Goal: Task Accomplishment & Management: Use online tool/utility

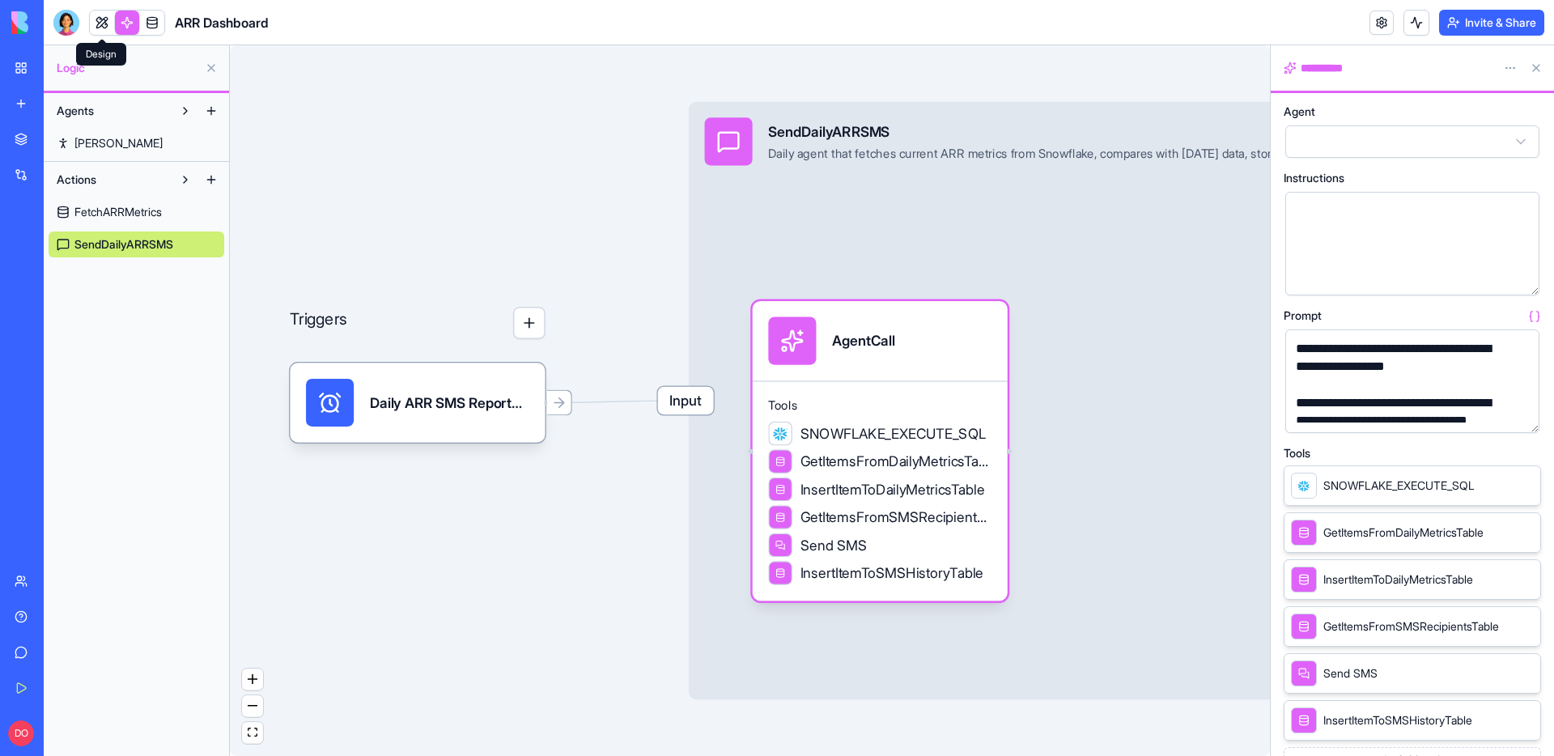
click at [104, 23] on link at bounding box center [102, 23] width 24 height 24
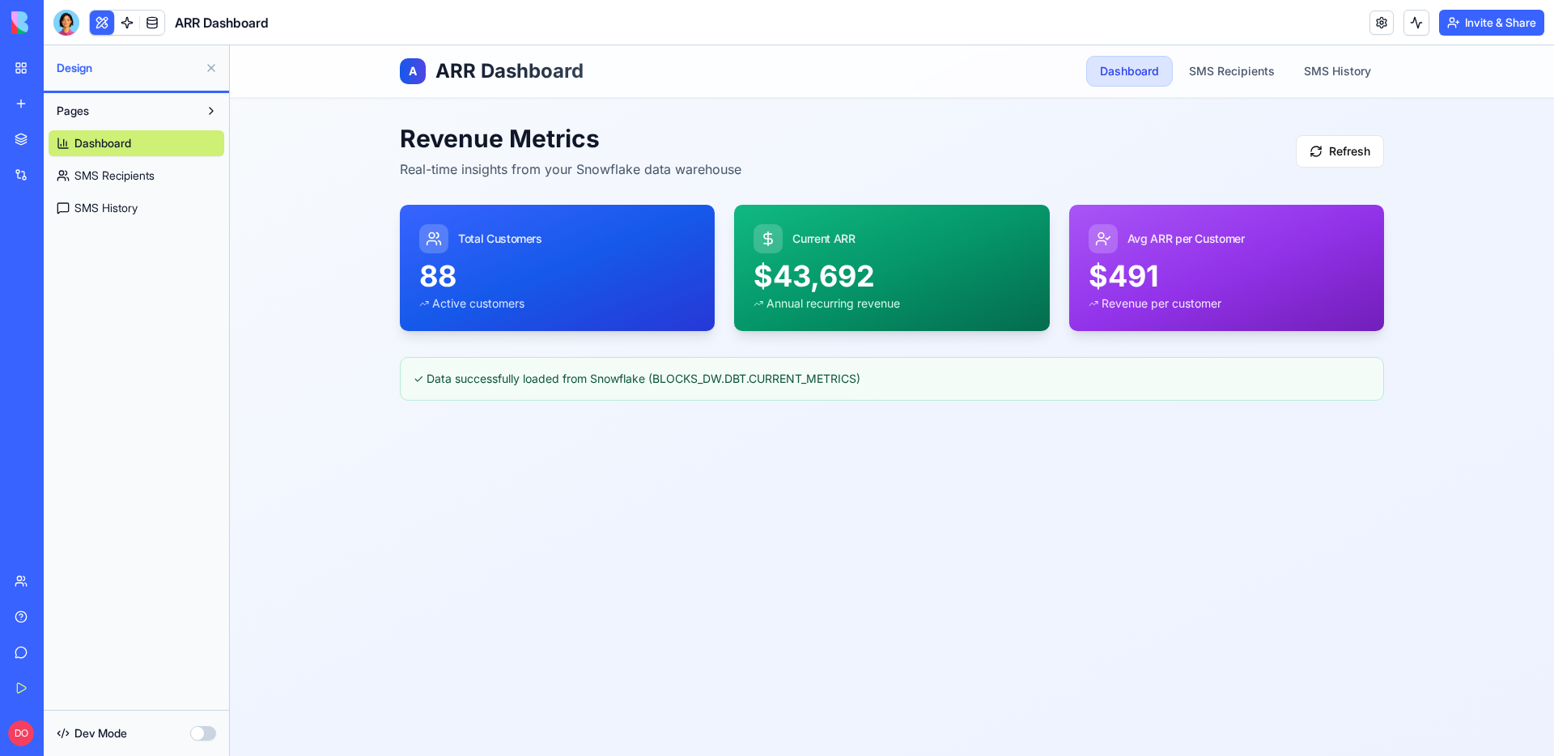
click at [320, 368] on div "A ARR Dashboard Dashboard SMS Recipients SMS History Revenue Metrics Real-time …" at bounding box center [892, 400] width 1324 height 711
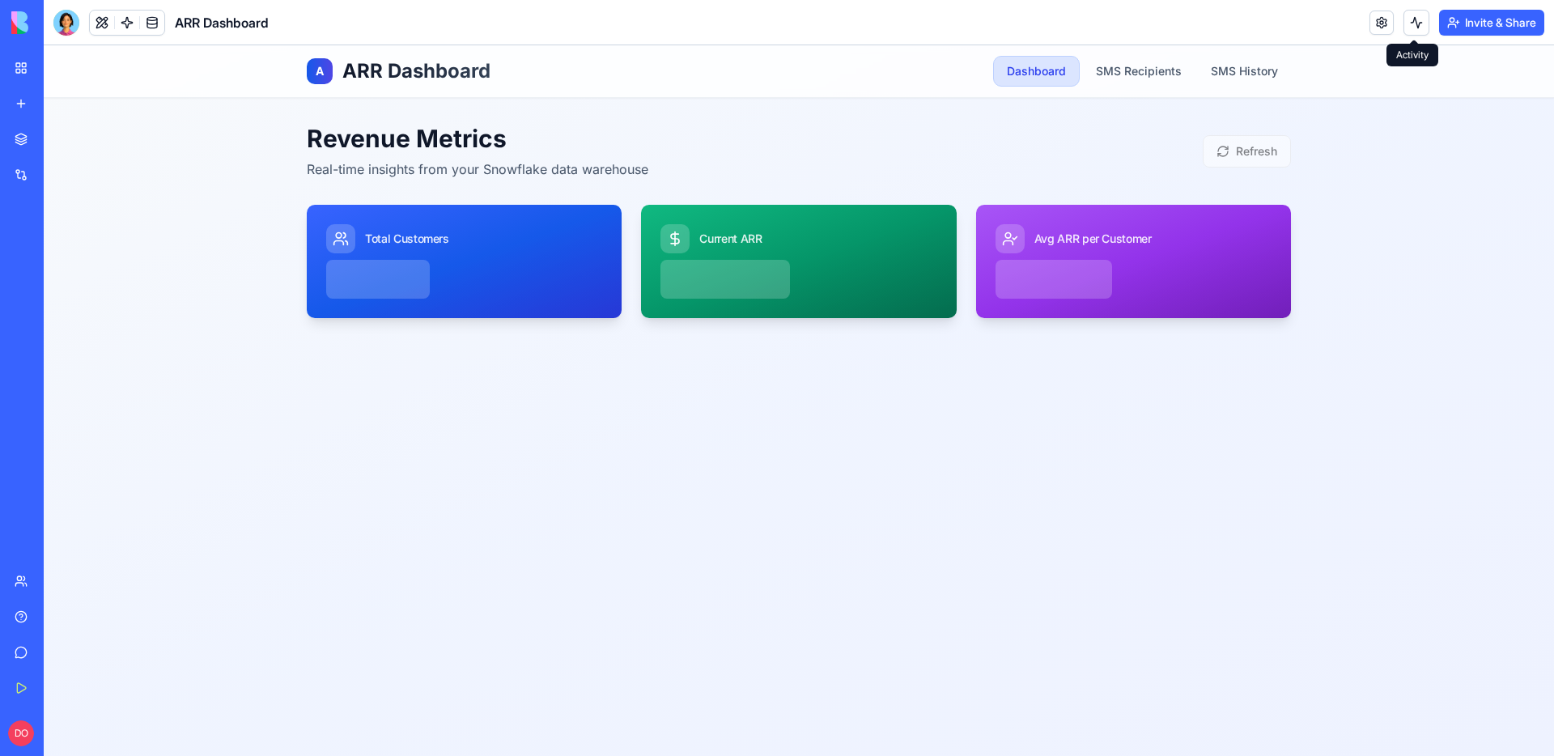
click at [1407, 23] on button at bounding box center [1417, 23] width 26 height 26
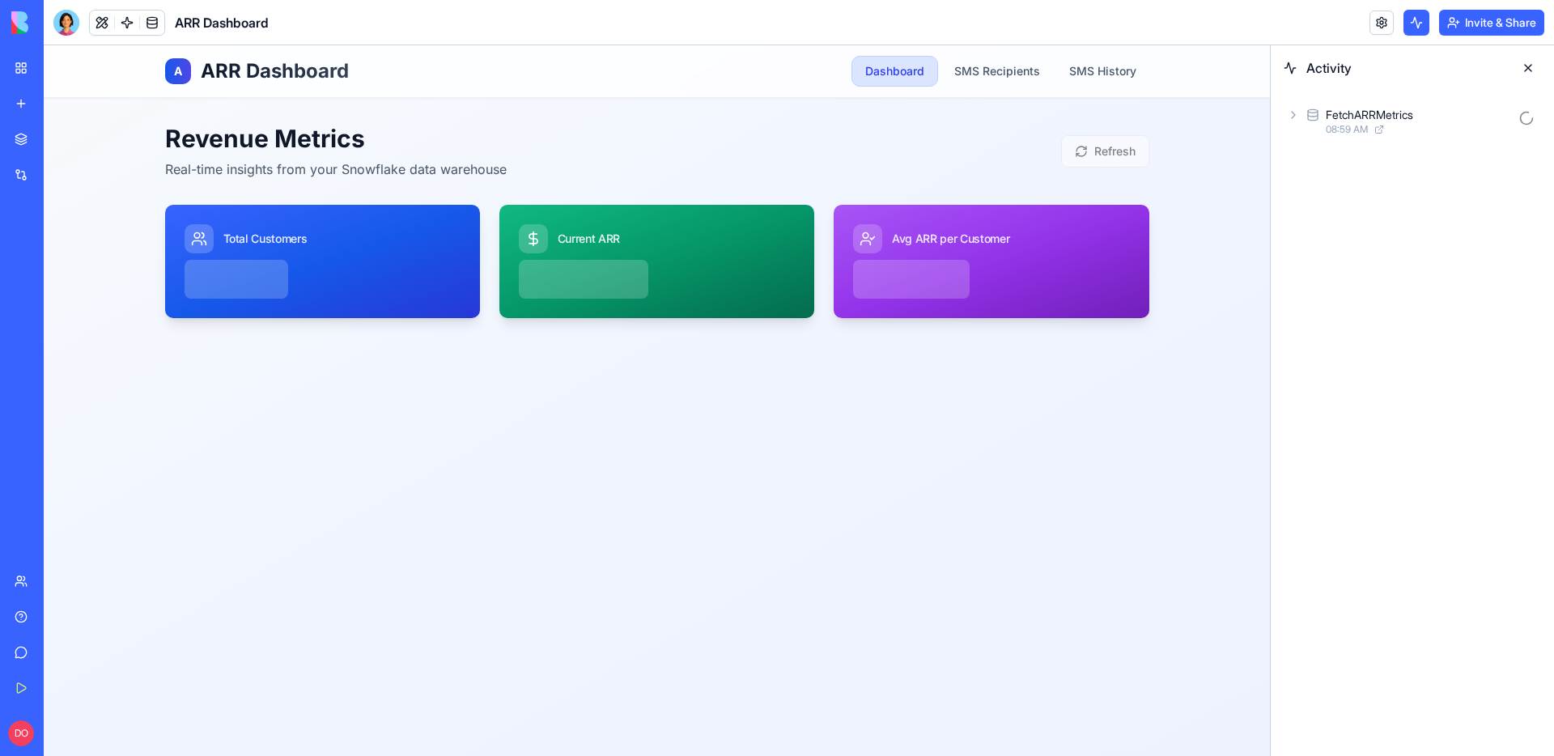
click at [1294, 117] on icon at bounding box center [1293, 114] width 13 height 13
click at [1317, 180] on icon at bounding box center [1320, 186] width 13 height 13
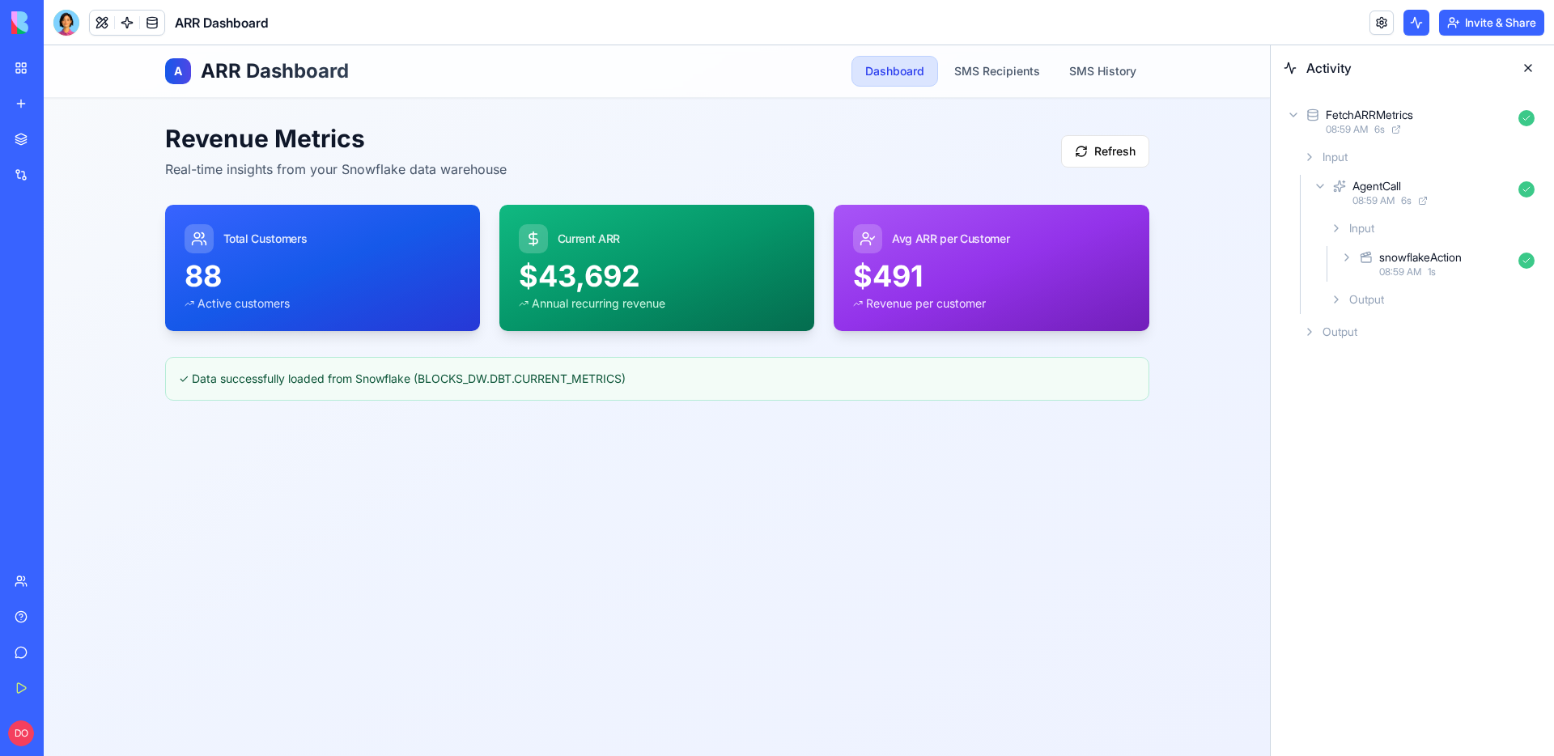
click at [1344, 253] on icon at bounding box center [1347, 257] width 13 height 13
click at [1360, 325] on icon at bounding box center [1363, 331] width 13 height 13
click at [695, 470] on div "A ARR Dashboard Dashboard SMS Recipients SMS History Revenue Metrics Real-time …" at bounding box center [657, 400] width 1226 height 711
click at [100, 24] on button at bounding box center [102, 23] width 24 height 24
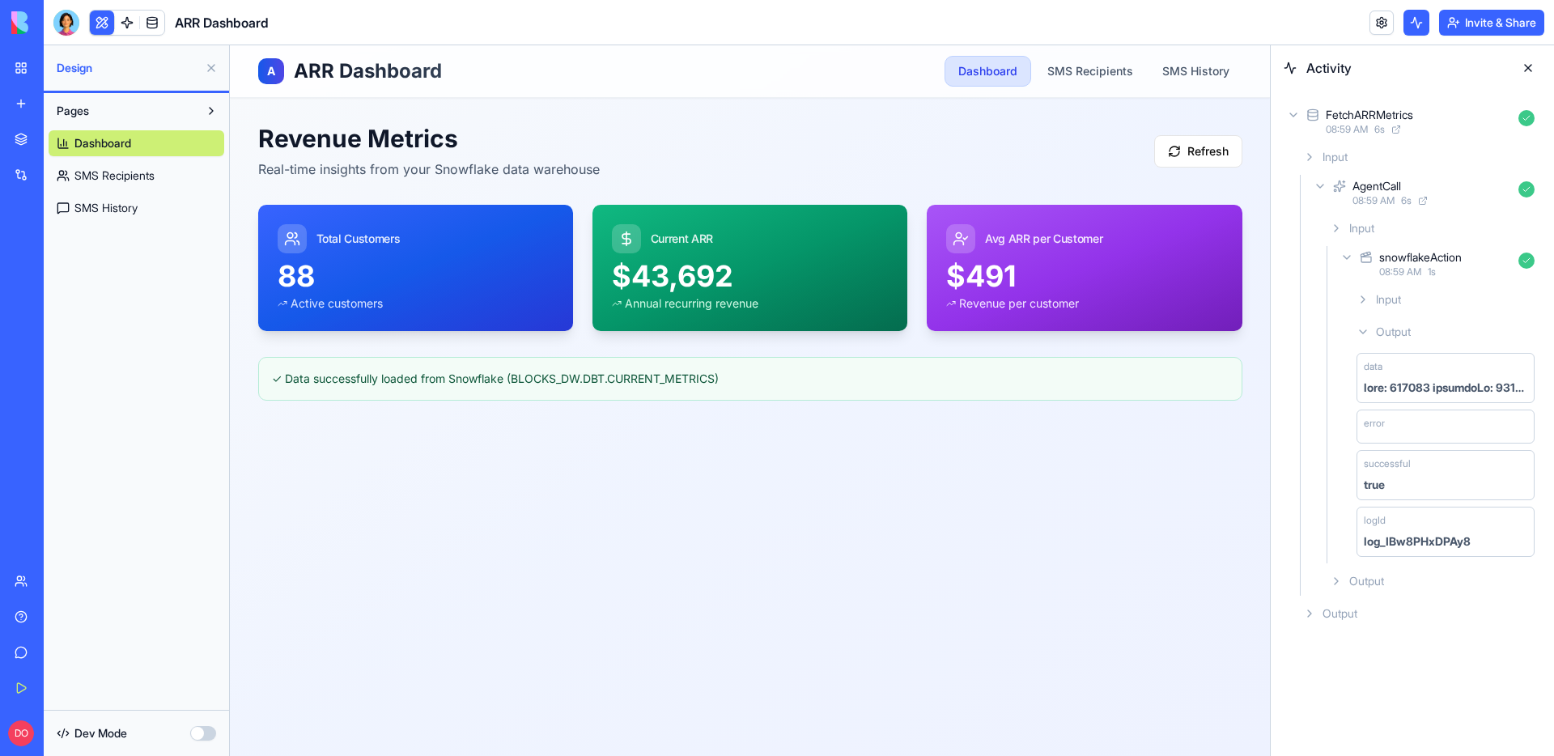
click at [113, 176] on span "SMS Recipients" at bounding box center [114, 176] width 80 height 16
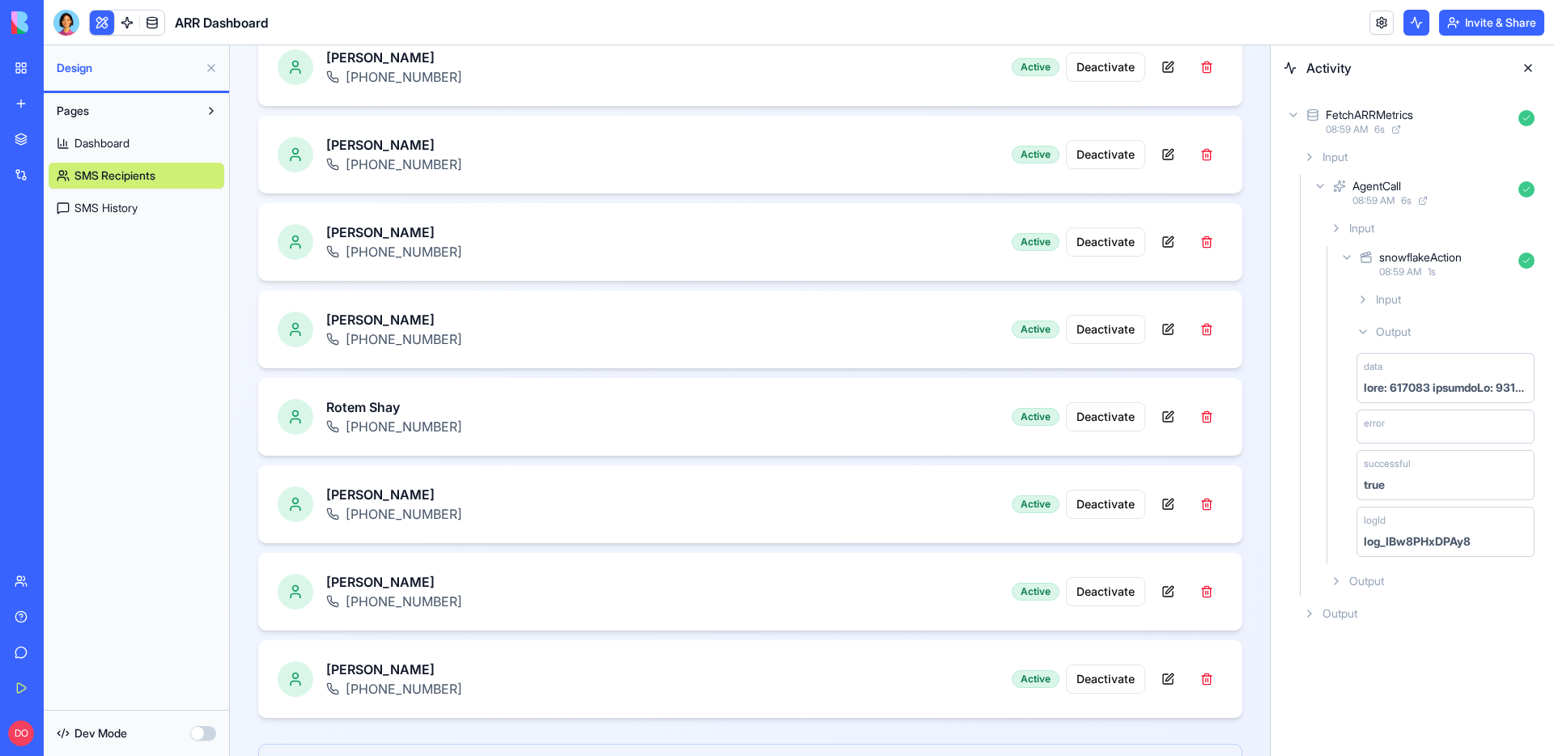
scroll to position [639, 0]
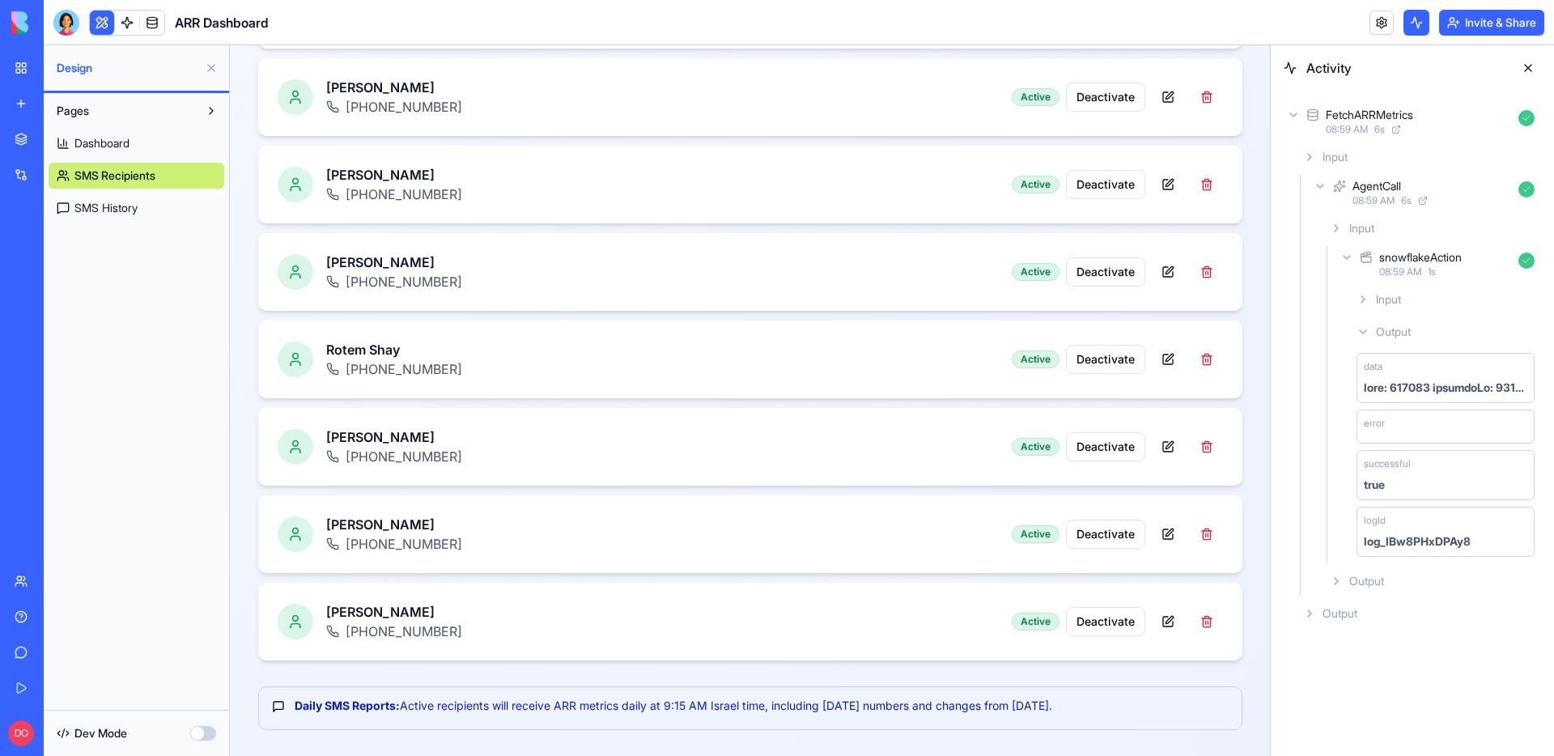
click at [126, 200] on span "SMS History" at bounding box center [105, 208] width 63 height 16
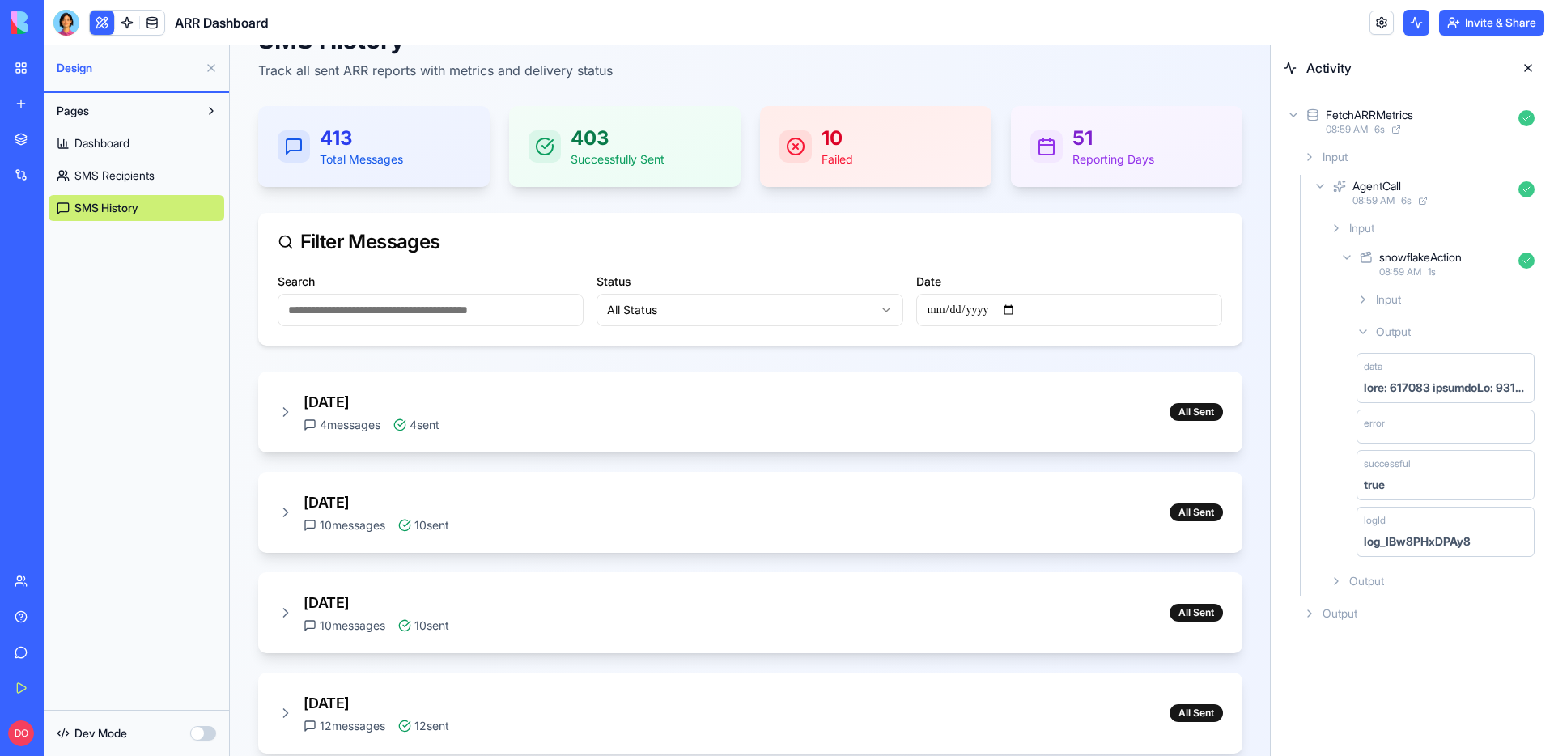
scroll to position [113, 0]
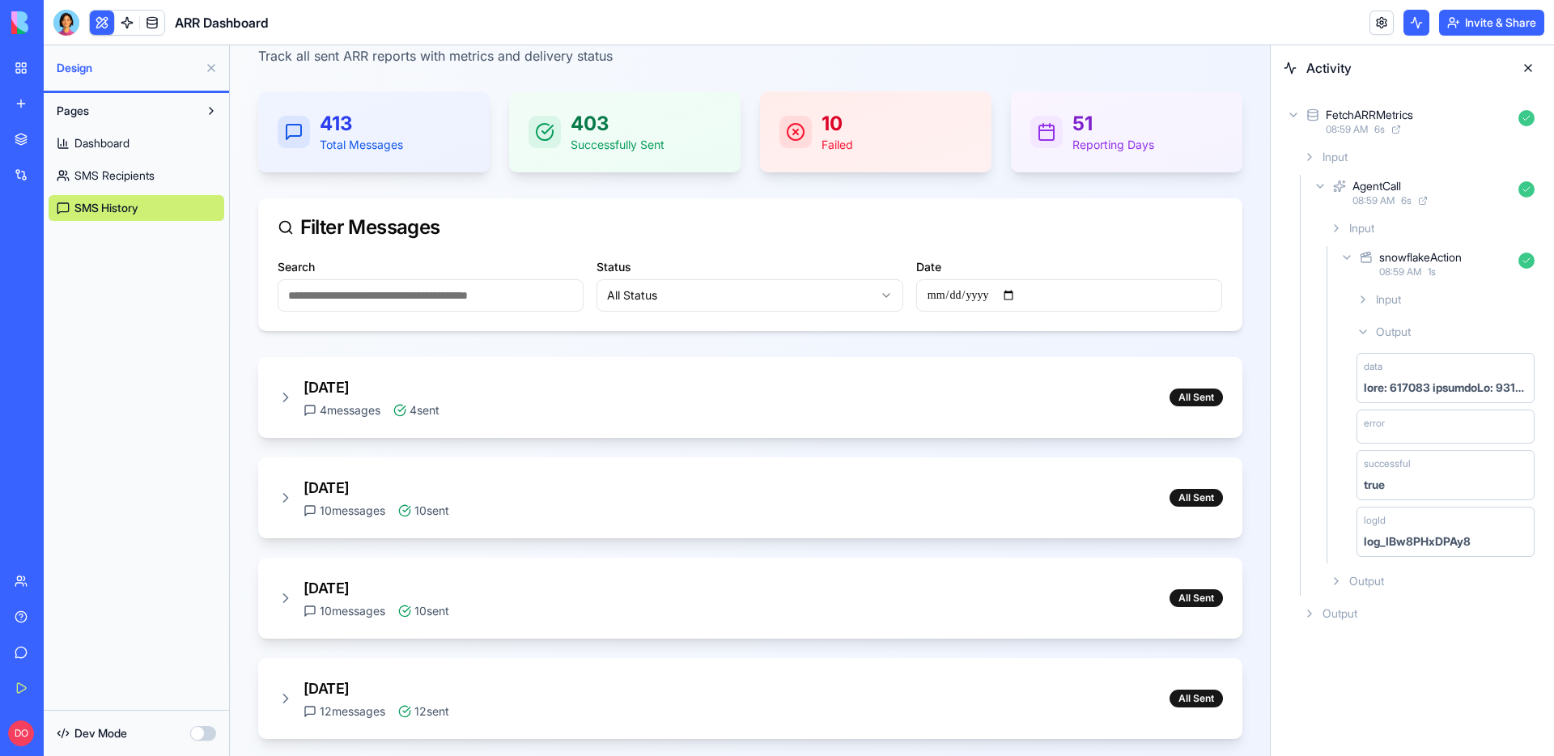
click at [929, 296] on input "Date" at bounding box center [1069, 295] width 307 height 32
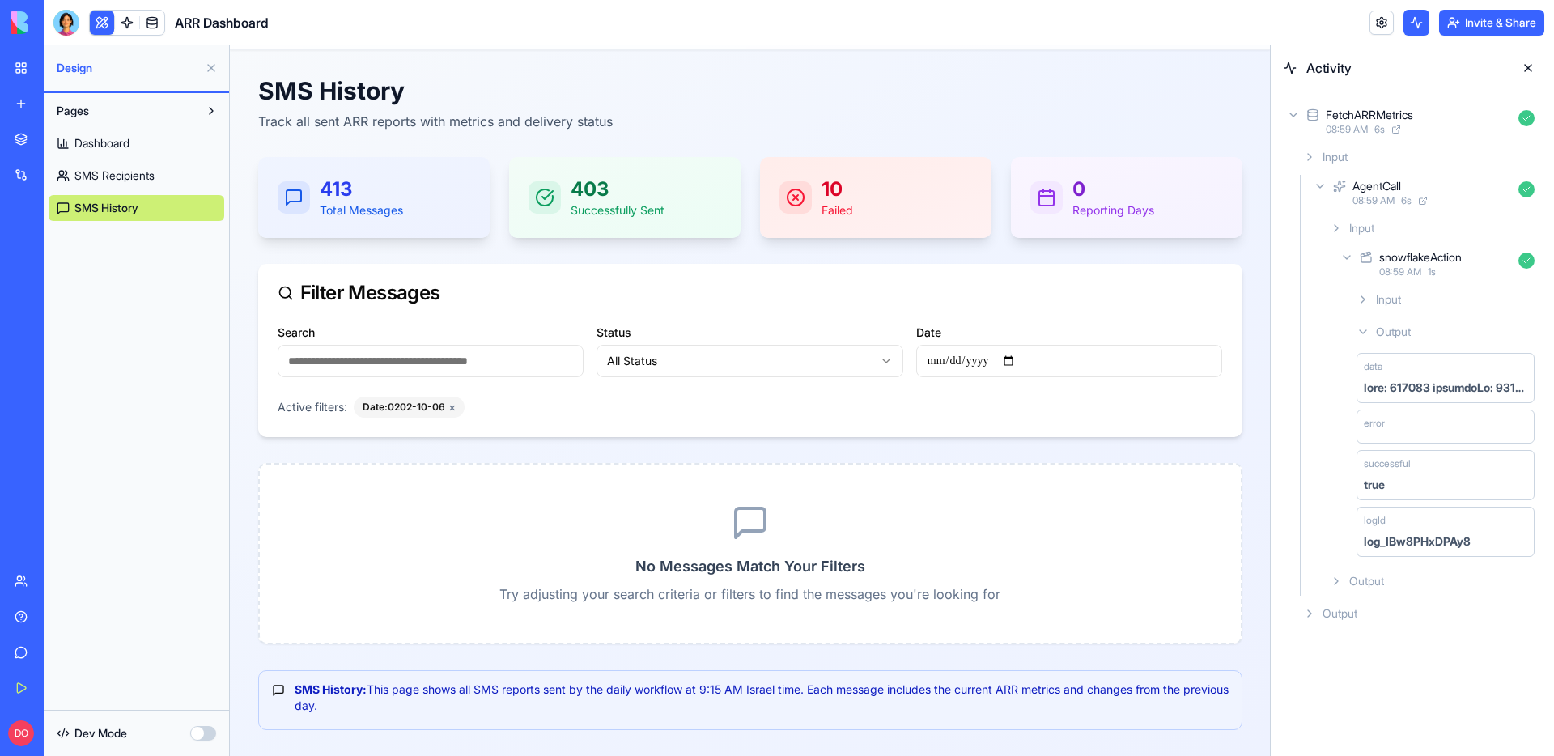
type input "**********"
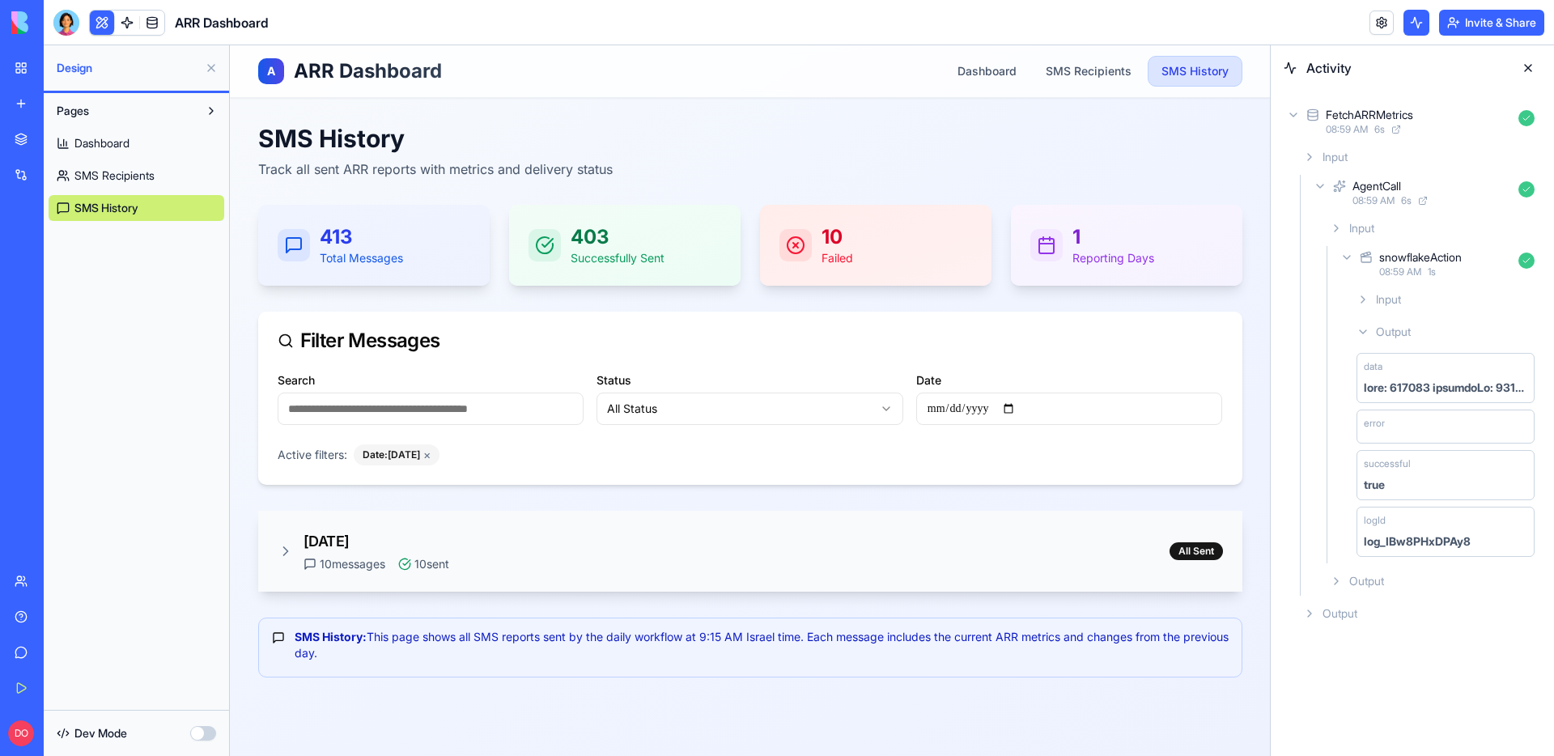
click at [285, 549] on icon at bounding box center [285, 551] width 4 height 8
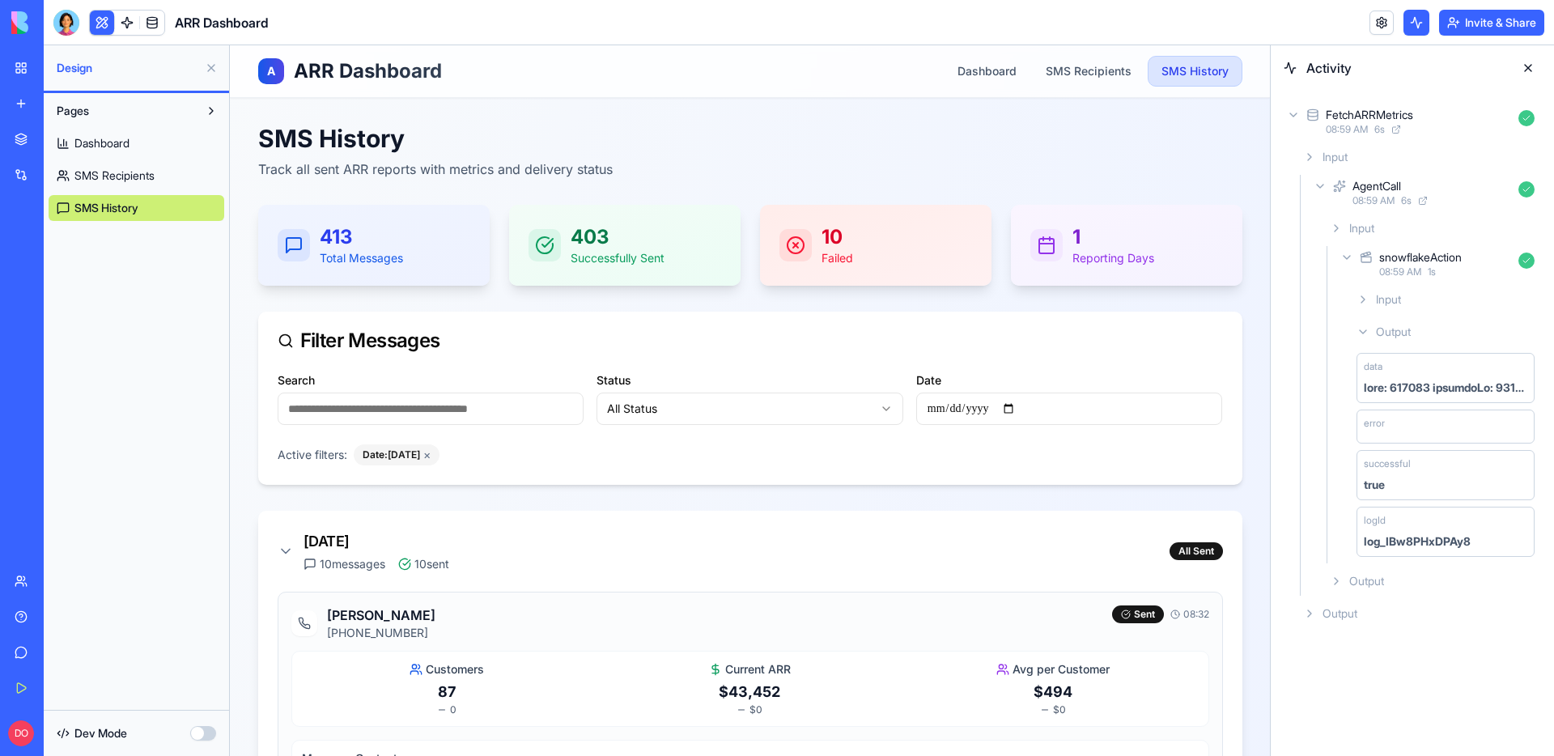
click at [930, 410] on input "**********" at bounding box center [1069, 409] width 307 height 32
type input "**********"
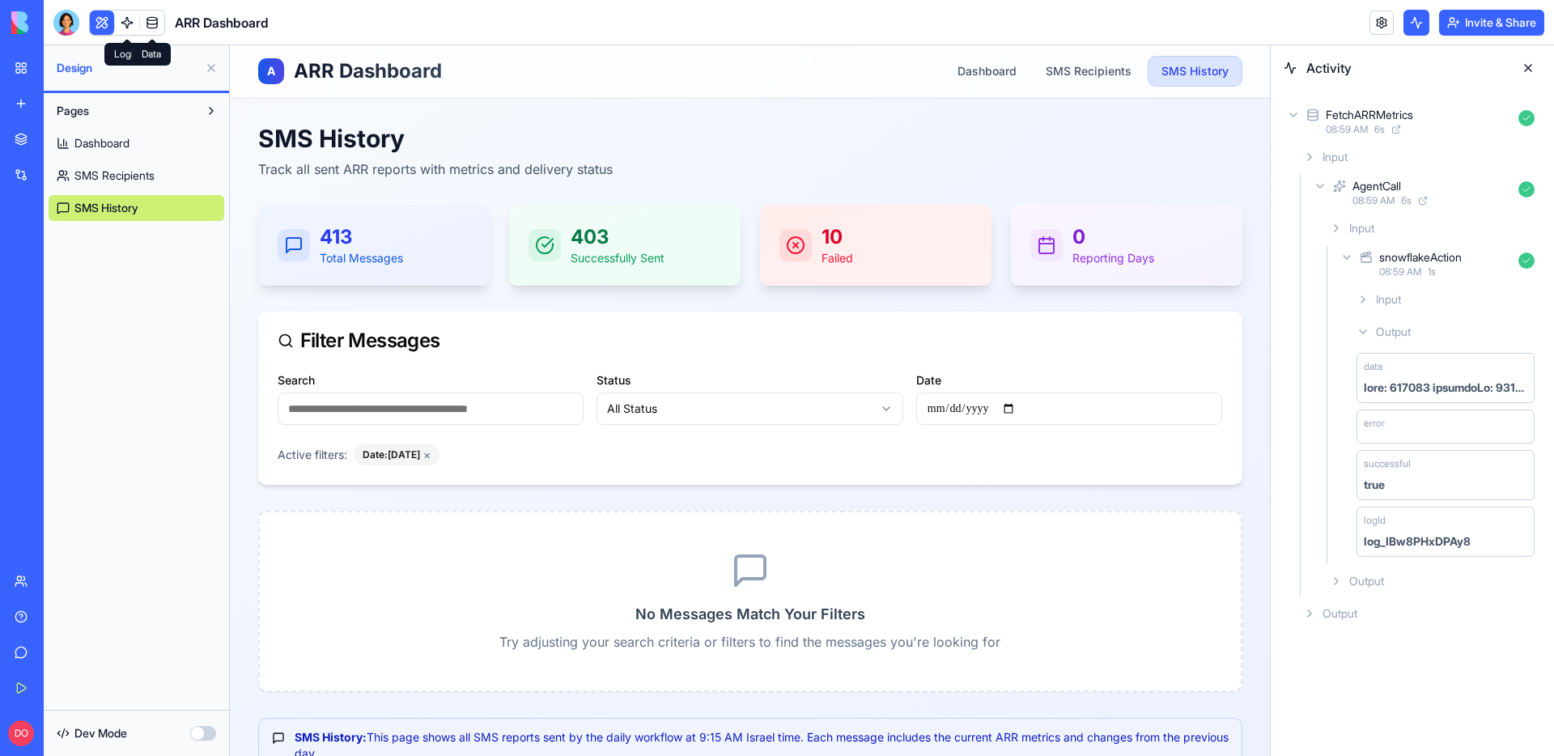
click at [144, 26] on link at bounding box center [152, 23] width 24 height 24
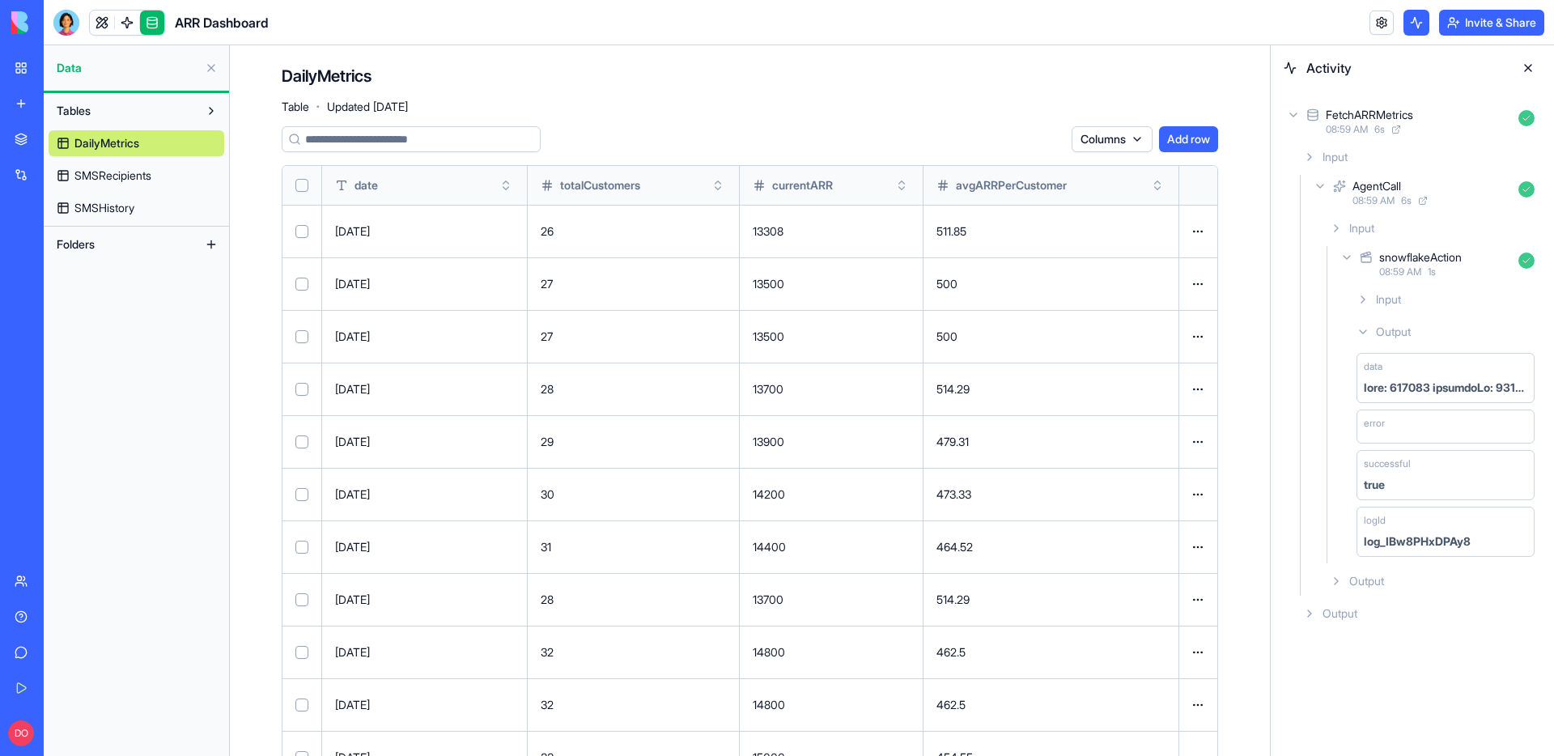
click at [514, 186] on button "Toggle sort" at bounding box center [506, 185] width 16 height 16
click at [162, 172] on link "SMSRecipients" at bounding box center [137, 176] width 176 height 26
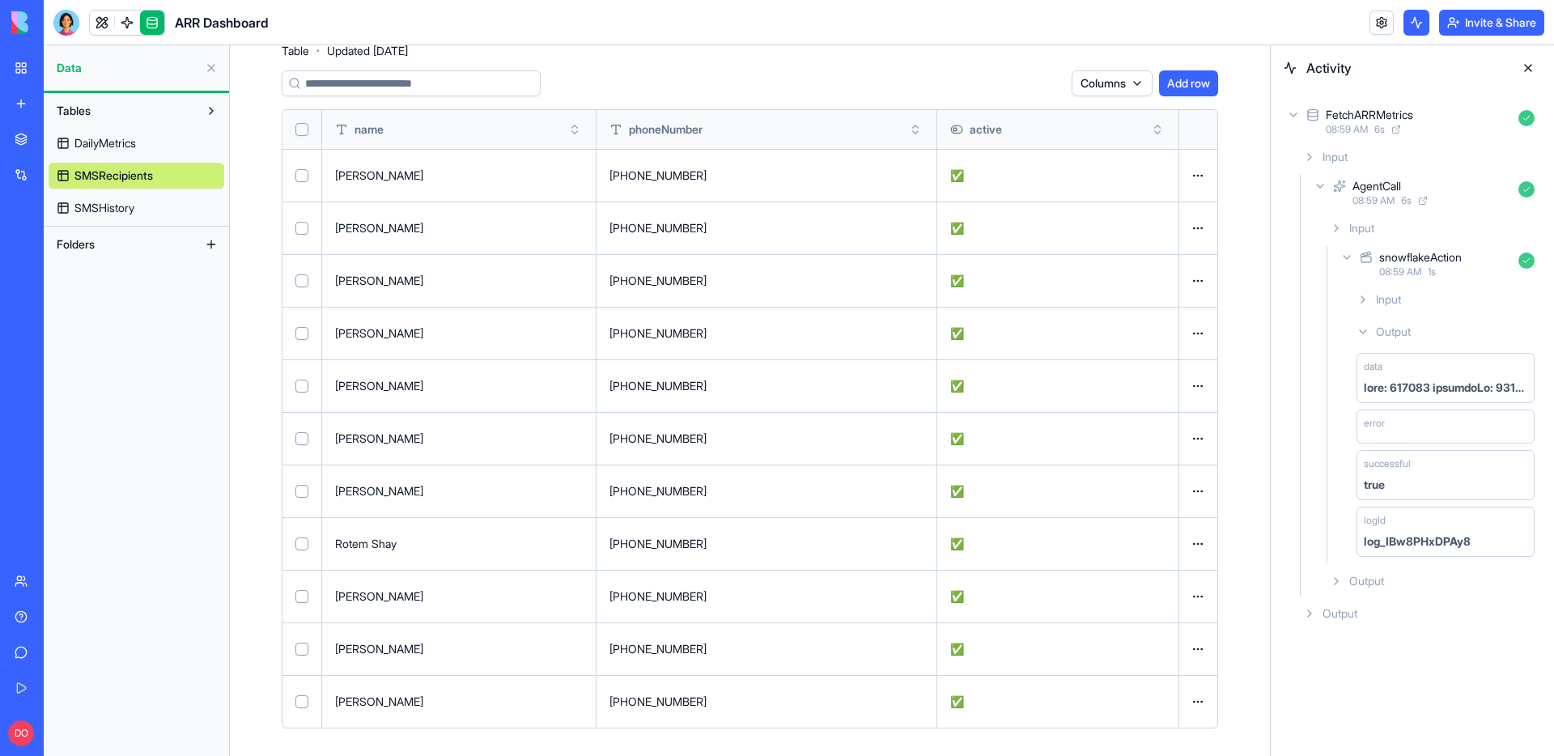
scroll to position [61, 0]
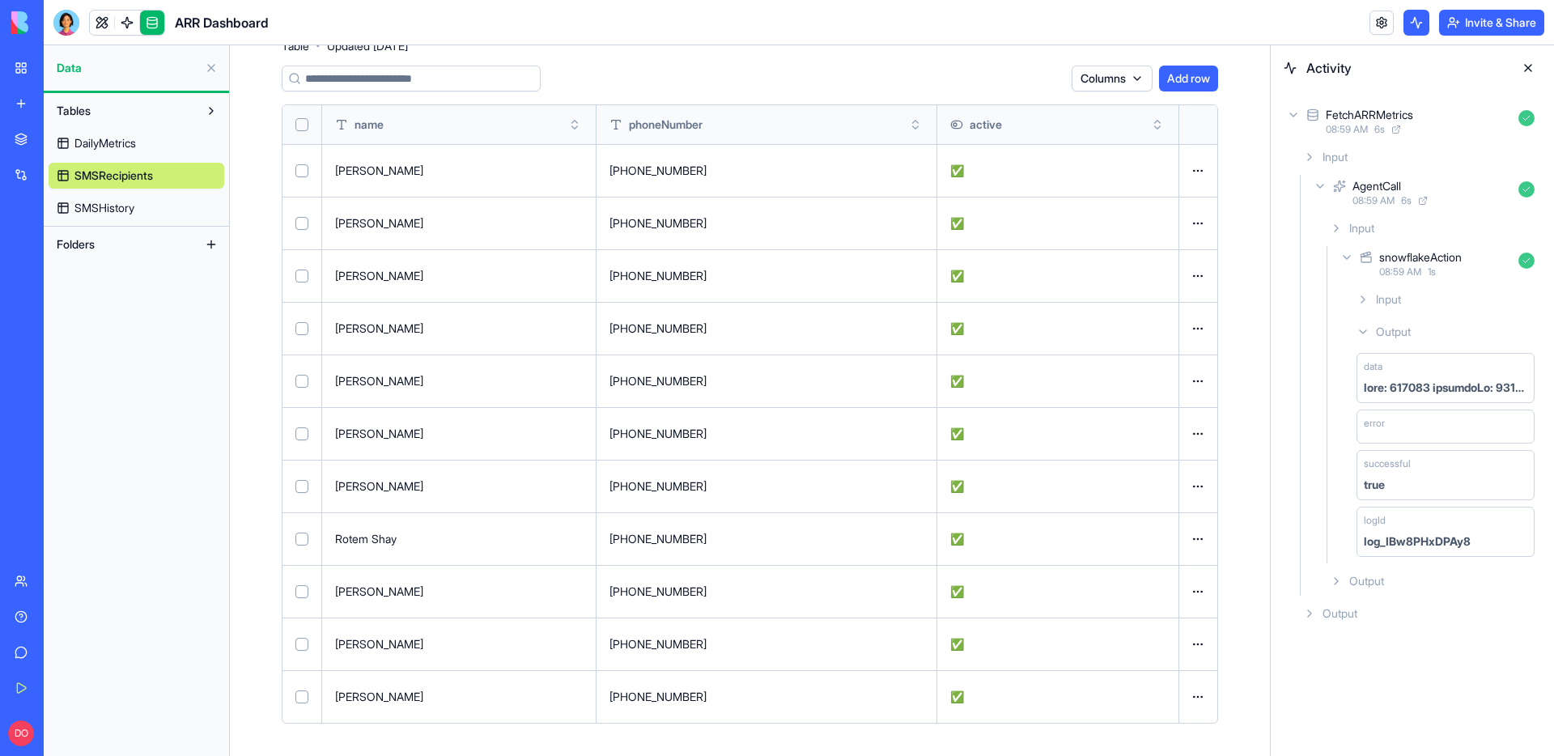
click at [126, 205] on span "SMSHistory" at bounding box center [104, 208] width 60 height 16
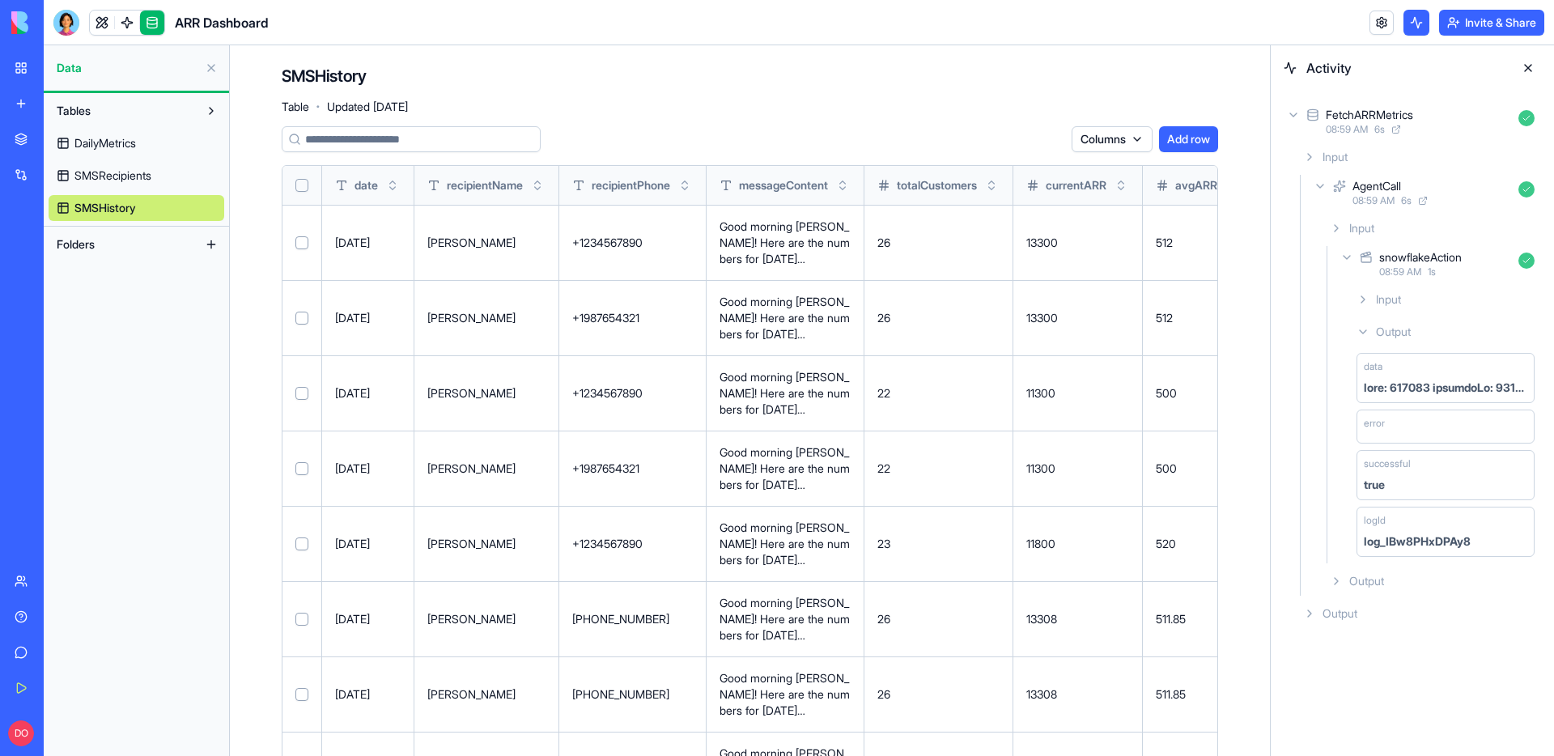
click at [392, 181] on button "Toggle sort" at bounding box center [393, 185] width 16 height 16
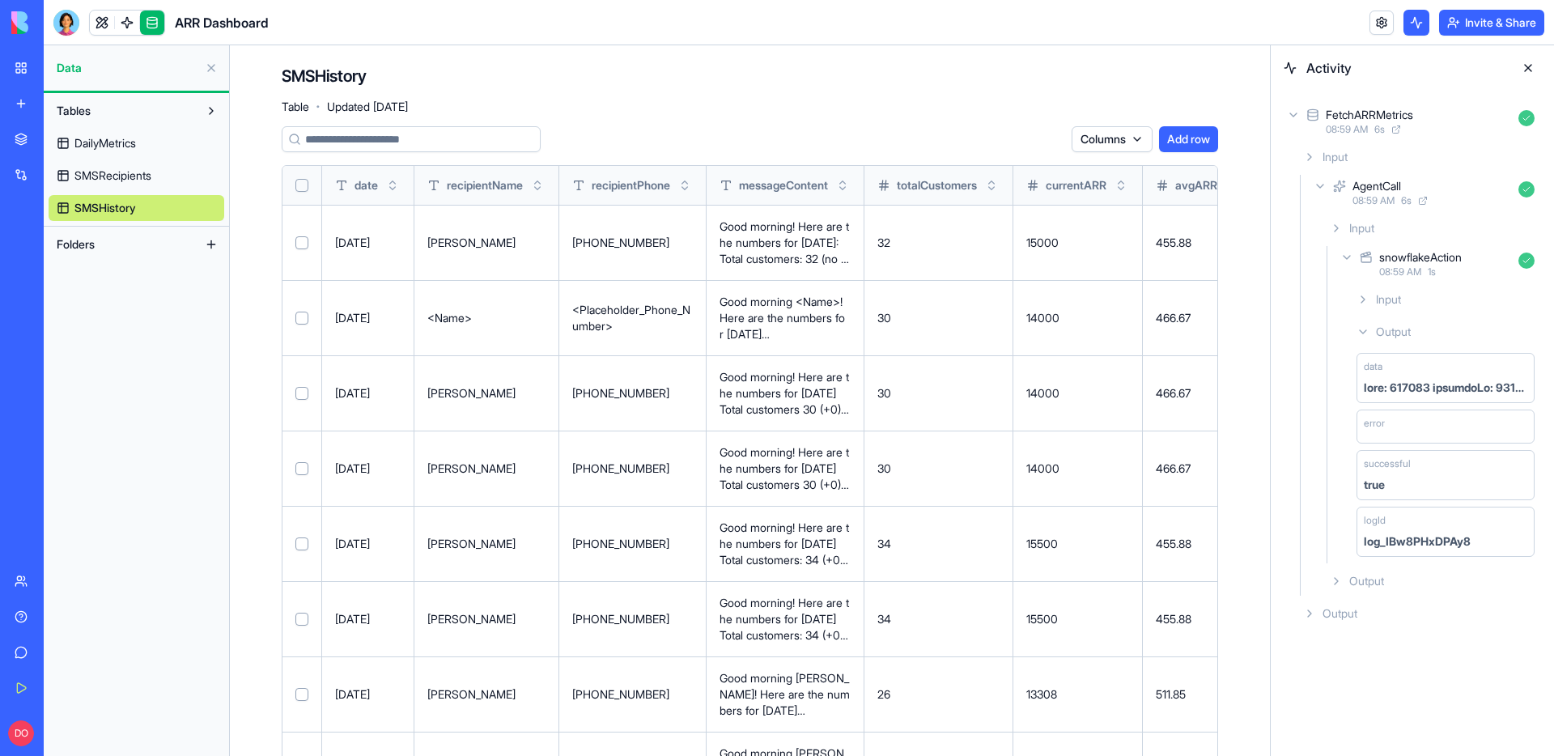
click at [392, 183] on button "Toggle sort" at bounding box center [393, 185] width 16 height 16
click at [133, 28] on link at bounding box center [127, 23] width 24 height 24
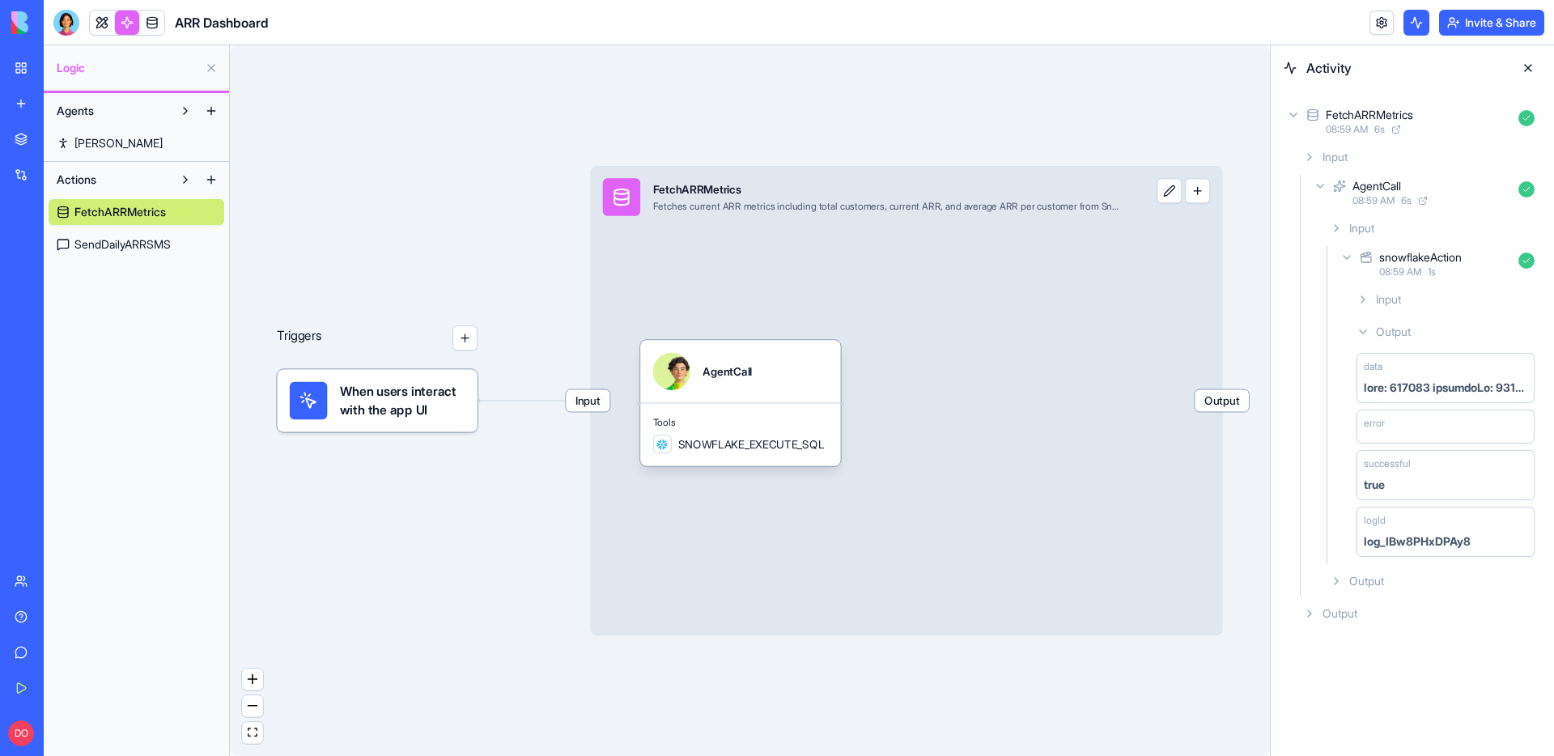
click at [109, 246] on span "SendDailyARRSMS" at bounding box center [122, 244] width 96 height 16
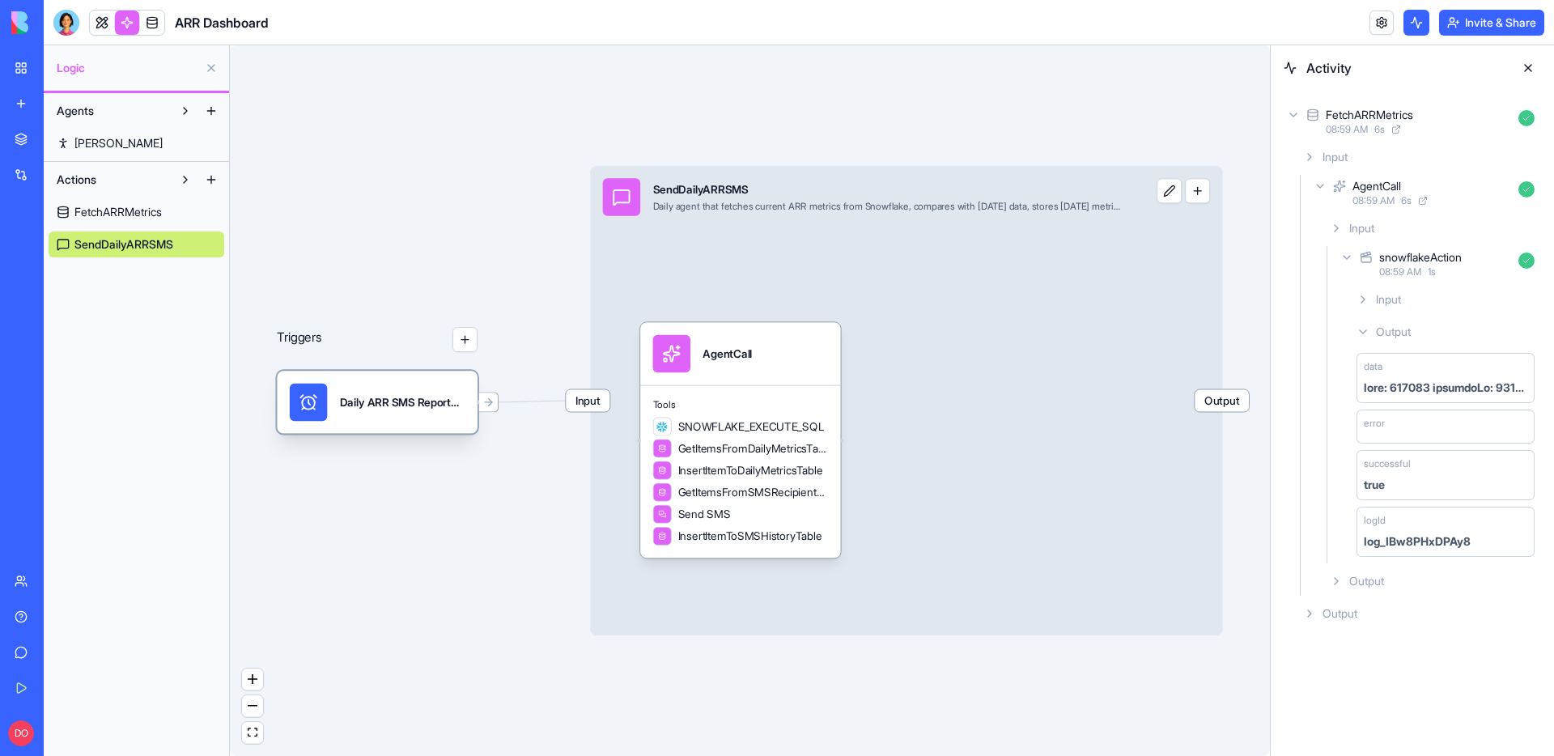
click at [400, 389] on div "Daily ARR SMS ReportTrigger" at bounding box center [402, 402] width 125 height 37
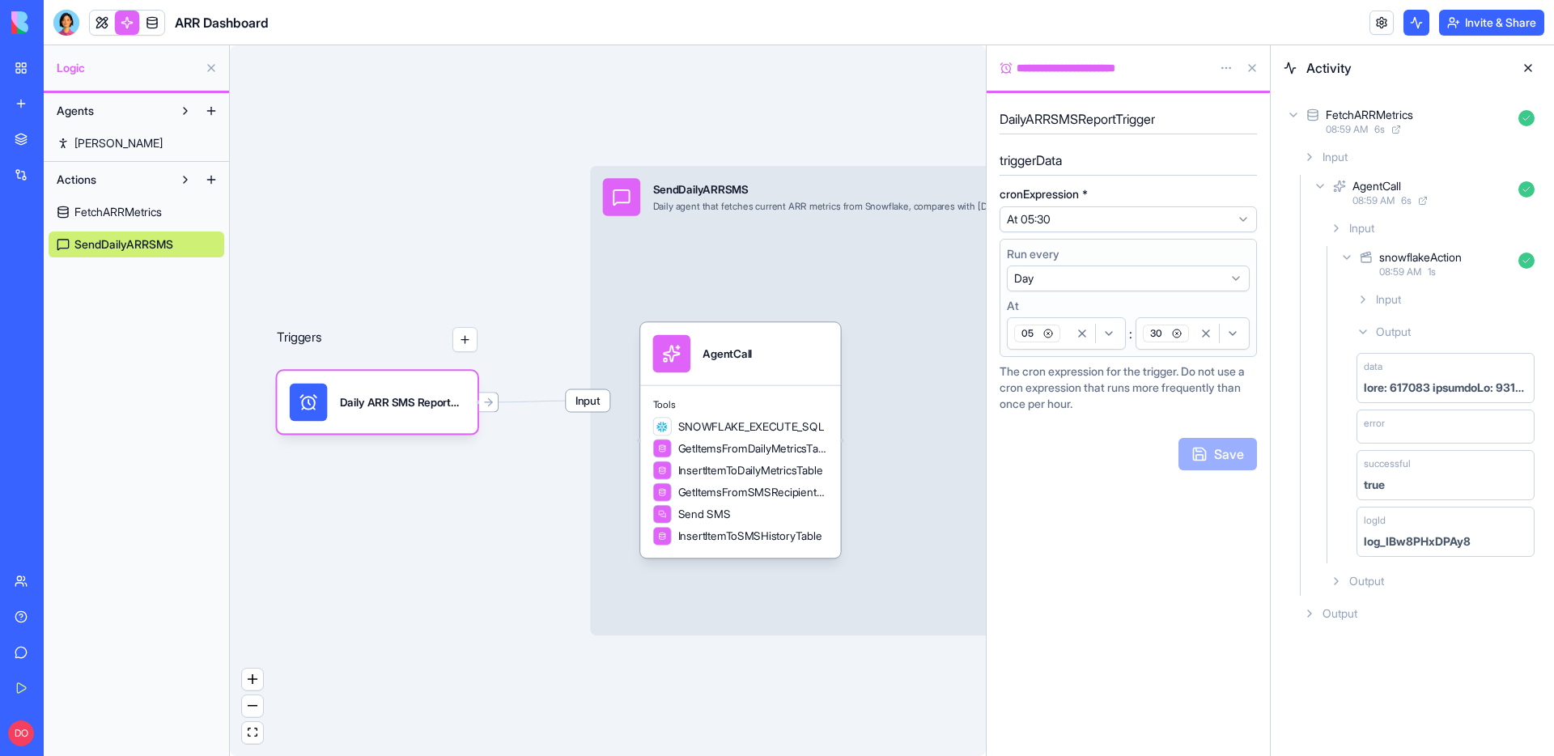
click at [1226, 65] on html "**********" at bounding box center [777, 378] width 1554 height 756
click at [1192, 96] on span "State" at bounding box center [1179, 101] width 26 height 16
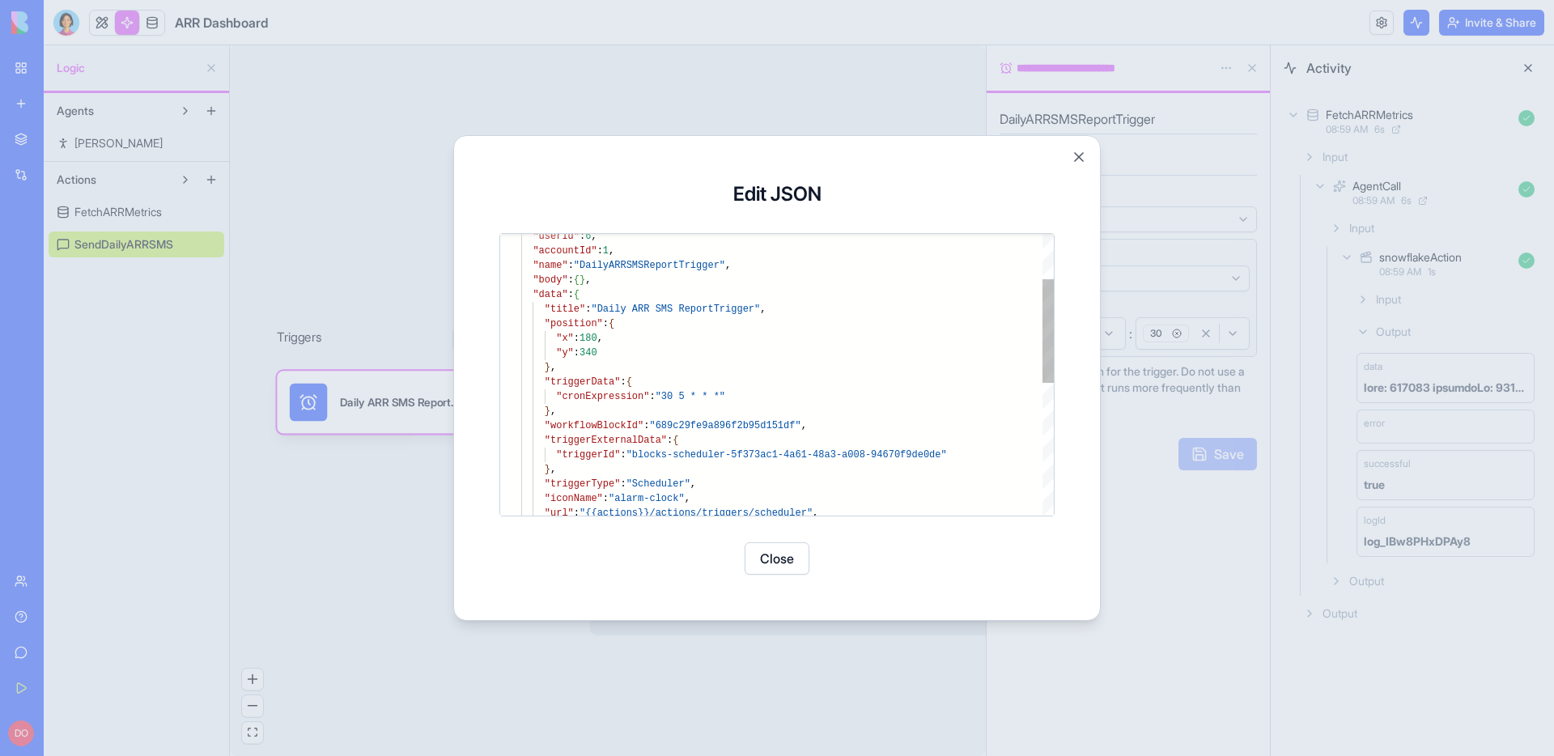
type textarea "**********"
drag, startPoint x: 638, startPoint y: 453, endPoint x: 949, endPoint y: 451, distance: 310.9
click at [949, 451] on div ""userId" : 6 , "accountId" : 1 , "name" : "DailyARRSMSReportTrigger" , "body" :…" at bounding box center [787, 494] width 533 height 763
